Goal: Book appointment/travel/reservation

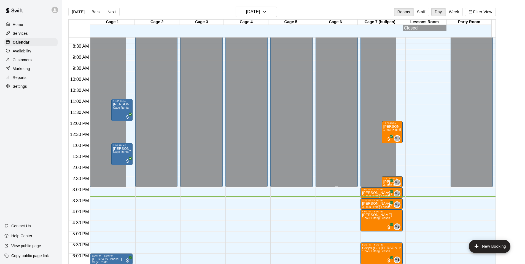
scroll to position [178, 0]
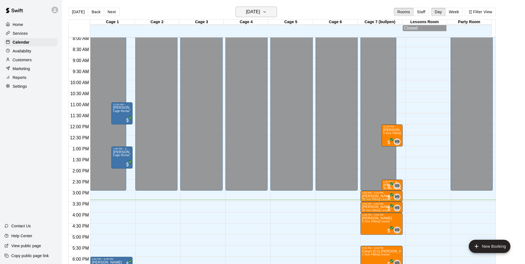
click at [275, 13] on button "[DATE]" at bounding box center [256, 12] width 41 height 10
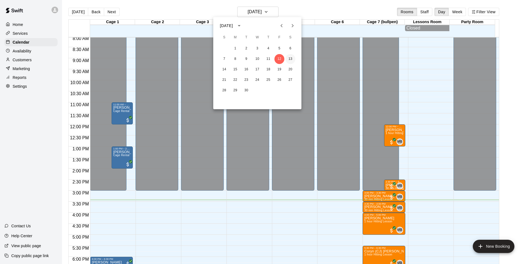
drag, startPoint x: 290, startPoint y: 60, endPoint x: 286, endPoint y: 60, distance: 4.1
click at [289, 60] on button "13" at bounding box center [291, 59] width 10 height 10
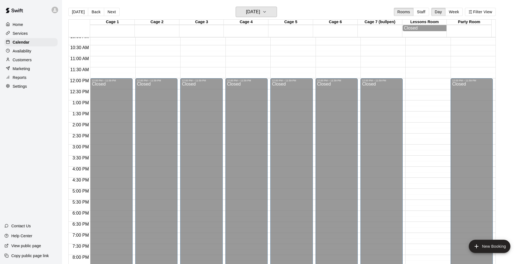
scroll to position [150, 0]
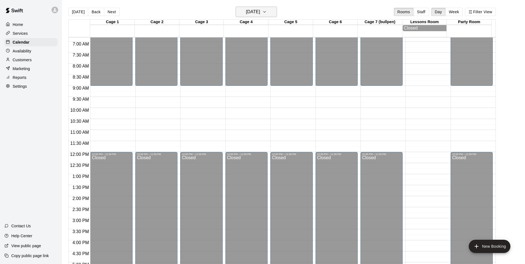
click at [267, 13] on icon "button" at bounding box center [264, 12] width 4 height 7
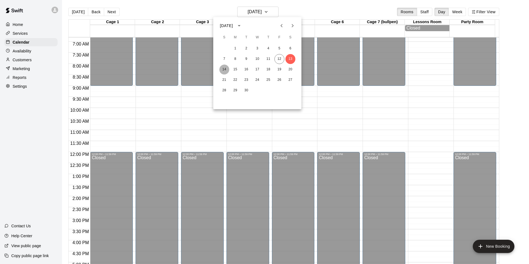
click at [227, 70] on button "14" at bounding box center [224, 69] width 10 height 10
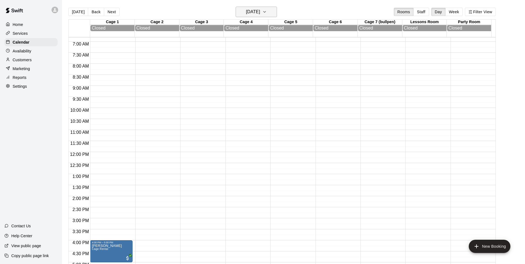
click at [267, 11] on icon "button" at bounding box center [264, 12] width 4 height 7
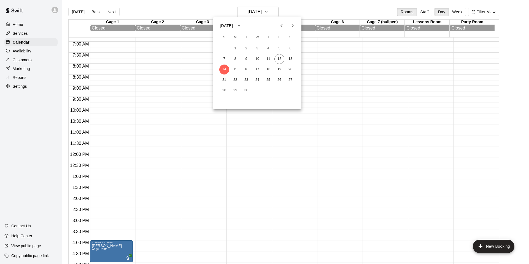
click at [240, 68] on div "14 15 16 17 18 19 20" at bounding box center [257, 69] width 88 height 10
click at [238, 68] on button "15" at bounding box center [235, 69] width 10 height 10
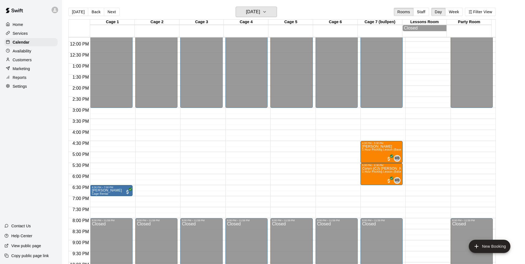
scroll to position [233, 0]
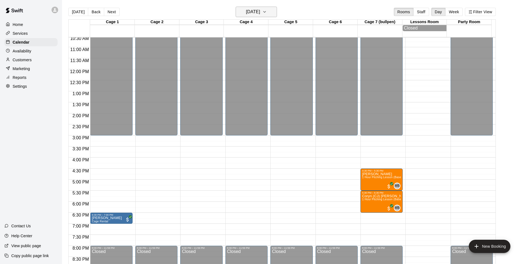
click at [267, 14] on icon "button" at bounding box center [264, 12] width 4 height 7
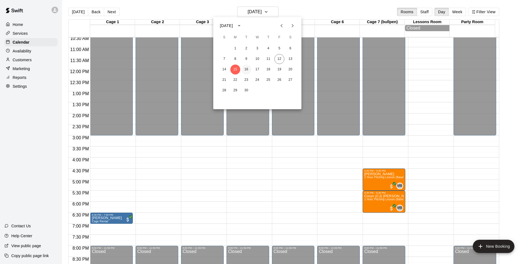
click at [245, 68] on button "16" at bounding box center [246, 69] width 10 height 10
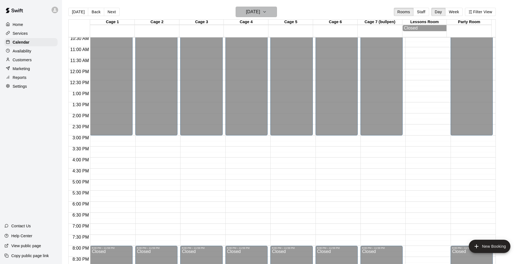
click at [260, 10] on h6 "[DATE]" at bounding box center [253, 12] width 14 height 8
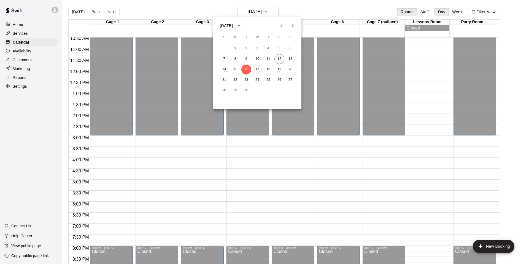
click at [259, 69] on button "17" at bounding box center [257, 69] width 10 height 10
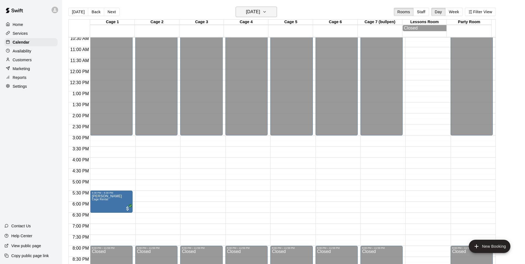
click at [260, 14] on h6 "[DATE]" at bounding box center [253, 12] width 14 height 8
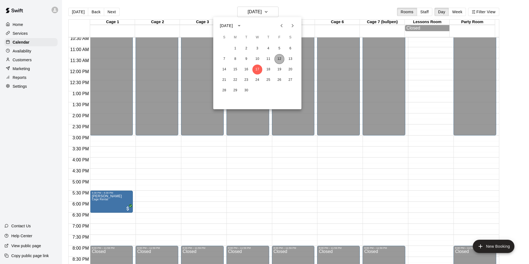
click at [280, 59] on button "12" at bounding box center [280, 59] width 10 height 10
